Goal: Information Seeking & Learning: Learn about a topic

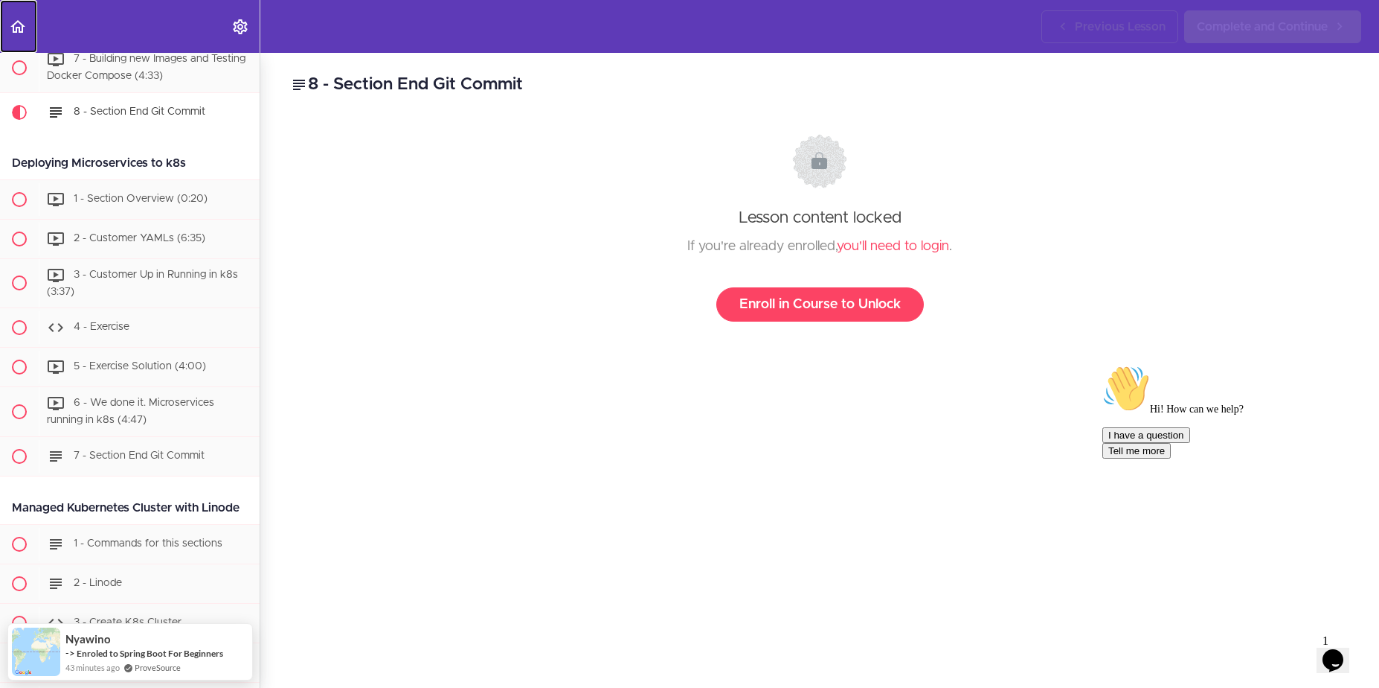
click at [14, 29] on use "Back to course curriculum" at bounding box center [17, 26] width 15 height 13
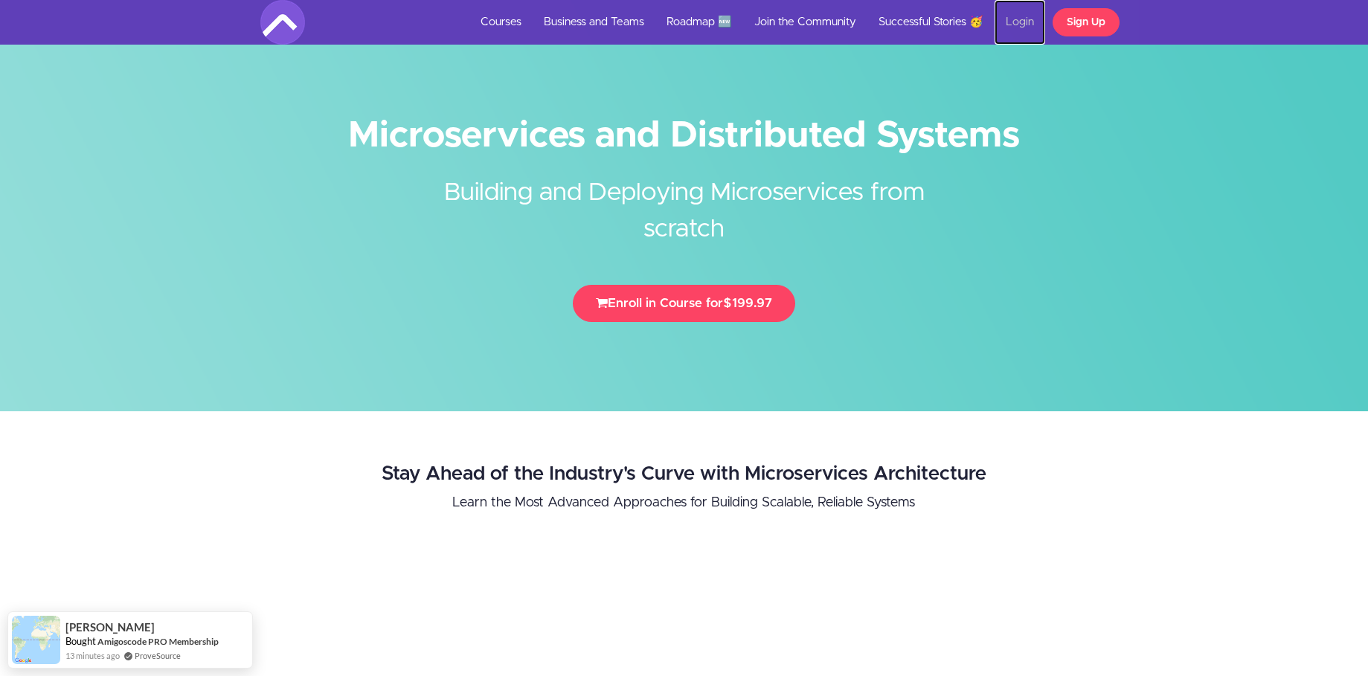
click at [1009, 29] on link "Login" at bounding box center [1020, 22] width 51 height 45
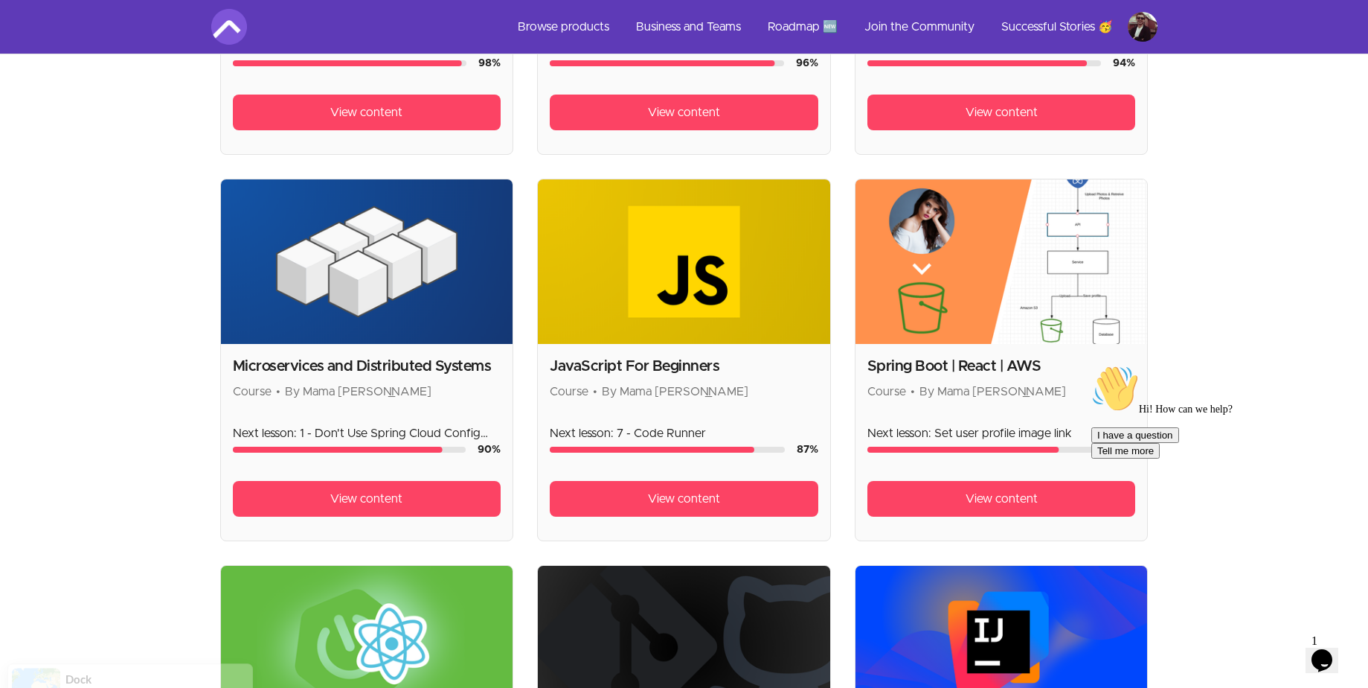
scroll to position [625, 0]
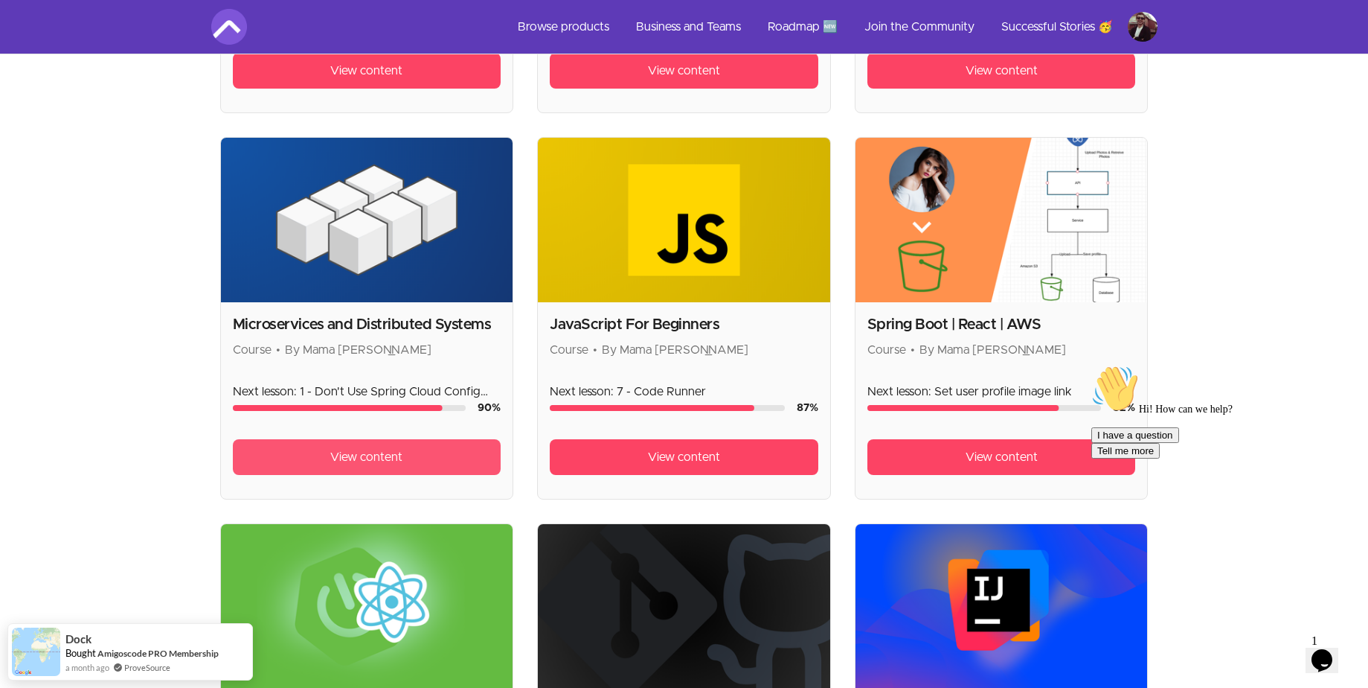
click at [335, 452] on span "View content" at bounding box center [366, 457] width 72 height 18
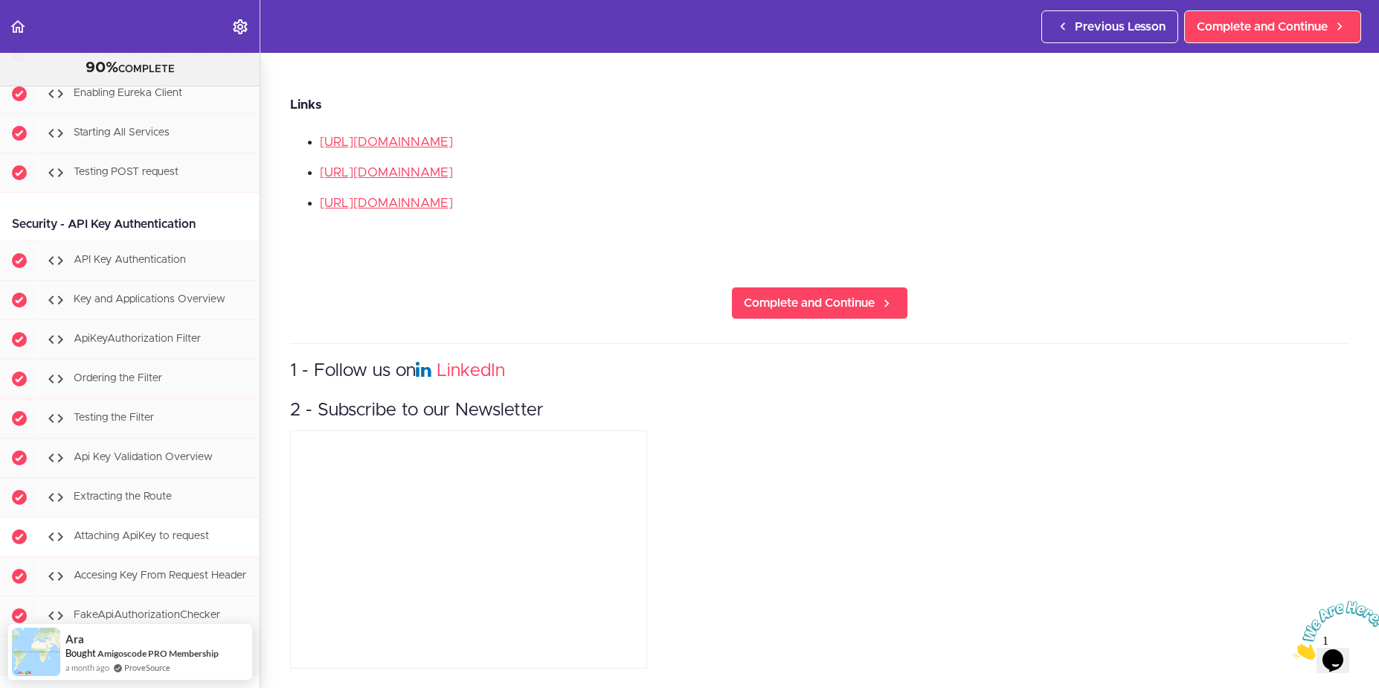
scroll to position [7918, 0]
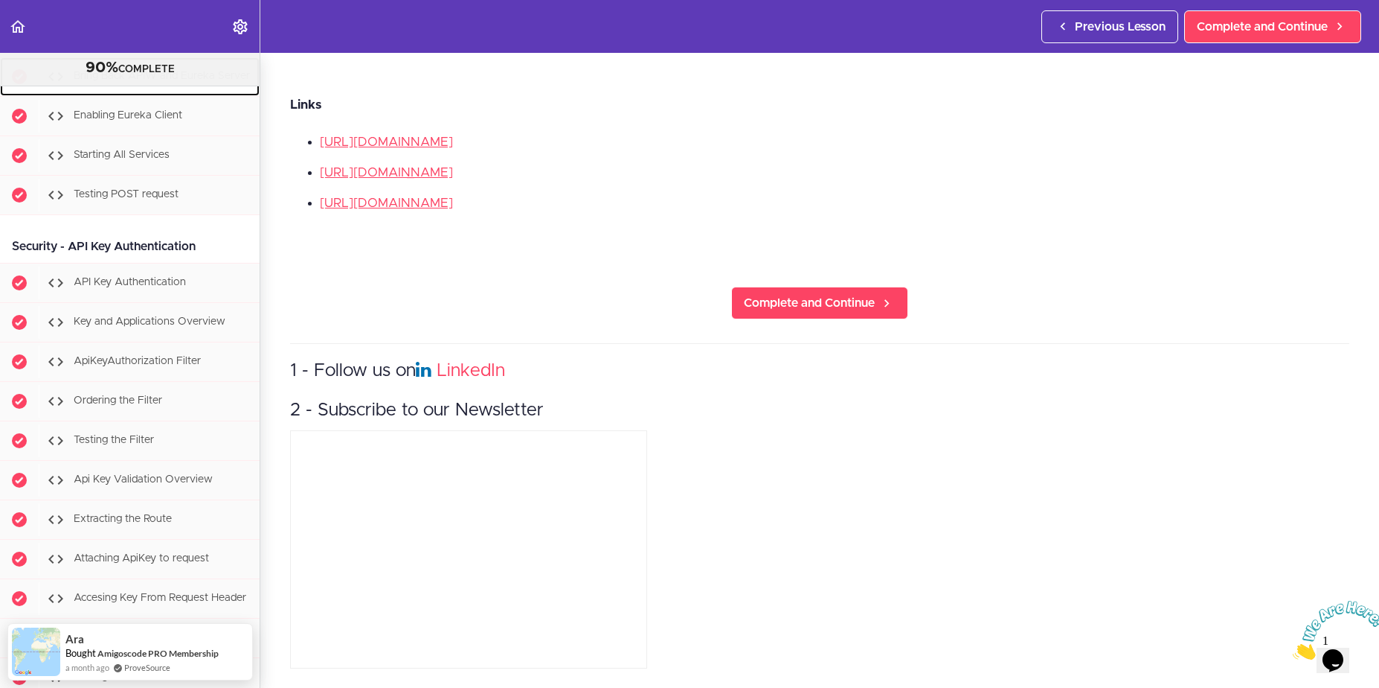
click at [129, 82] on span "Bring Back APIW and Eureka Server" at bounding box center [162, 76] width 176 height 10
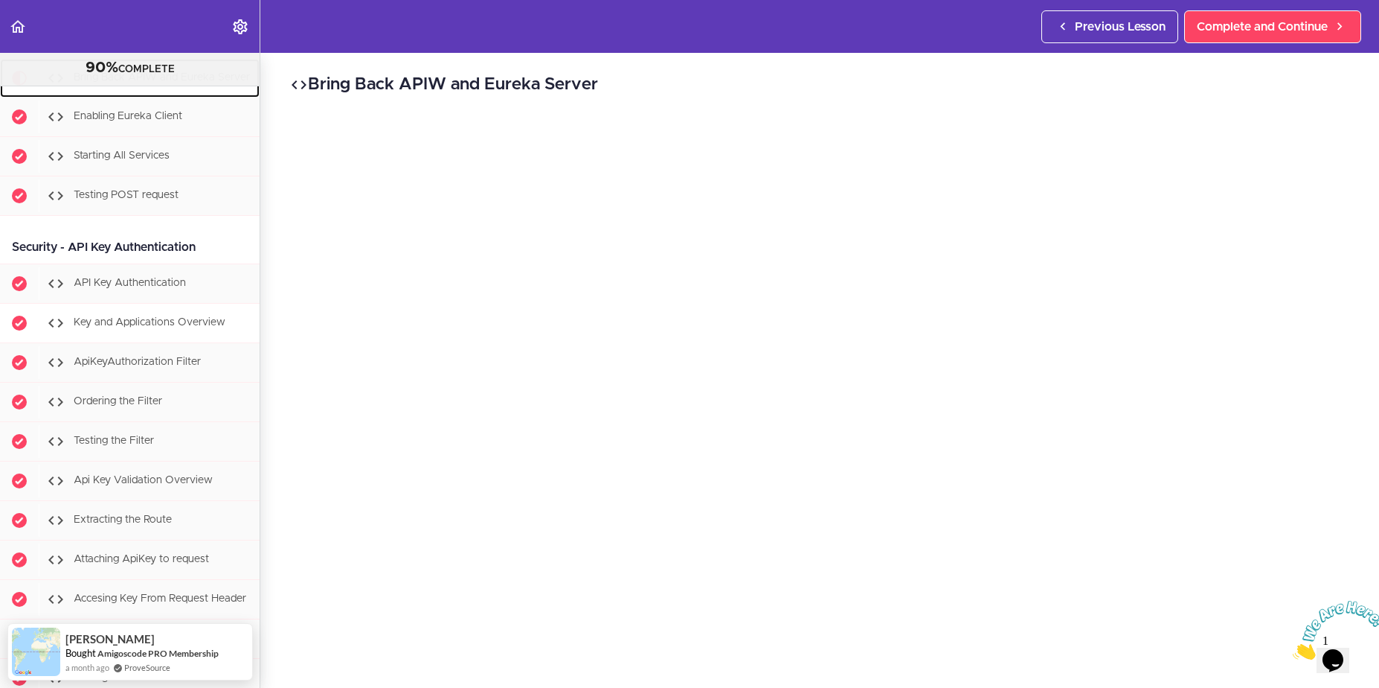
scroll to position [7898, 0]
